Goal: Check status

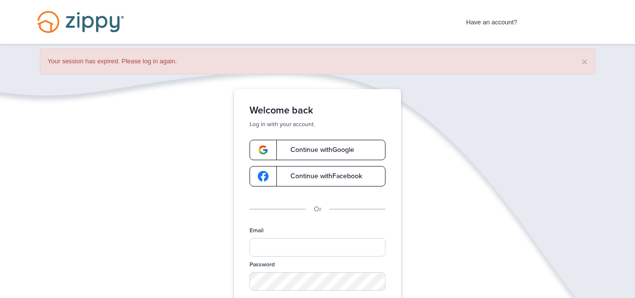
click at [310, 144] on link "Continue with Google" at bounding box center [317, 150] width 136 height 20
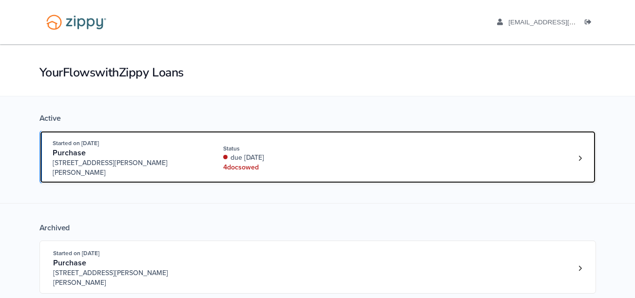
click at [407, 161] on div "Started on [DATE] Purchase [STREET_ADDRESS][PERSON_NAME][PERSON_NAME] Status du…" at bounding box center [313, 157] width 520 height 39
